Goal: Transaction & Acquisition: Purchase product/service

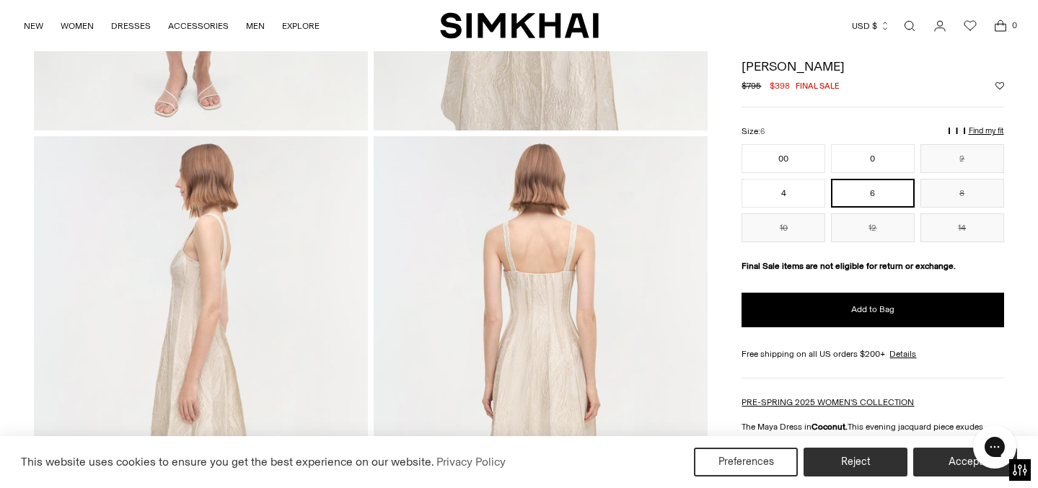
scroll to position [258, 0]
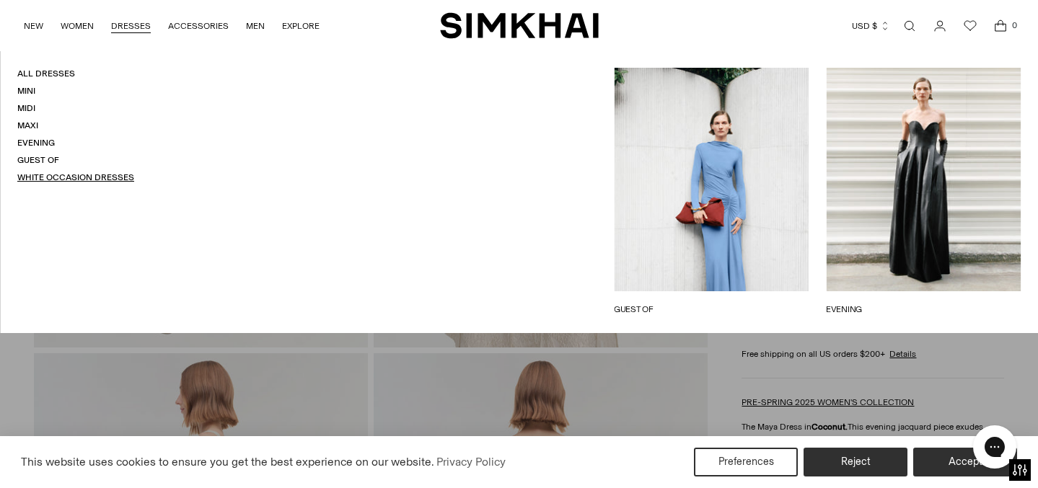
click at [43, 178] on link "White Occasion Dresses" at bounding box center [75, 177] width 117 height 10
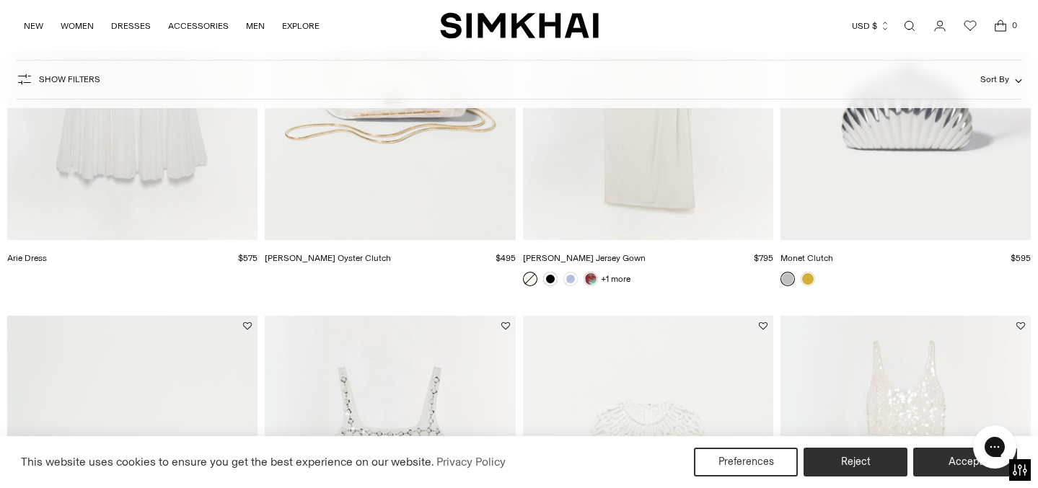
scroll to position [2129, 0]
click at [515, 4] on div "NEW WOMEN New Arrivals Shop All Fall 2025 Best Sellers Signature Exclusives REA…" at bounding box center [519, 25] width 992 height 51
